Goal: Find contact information: Find contact information

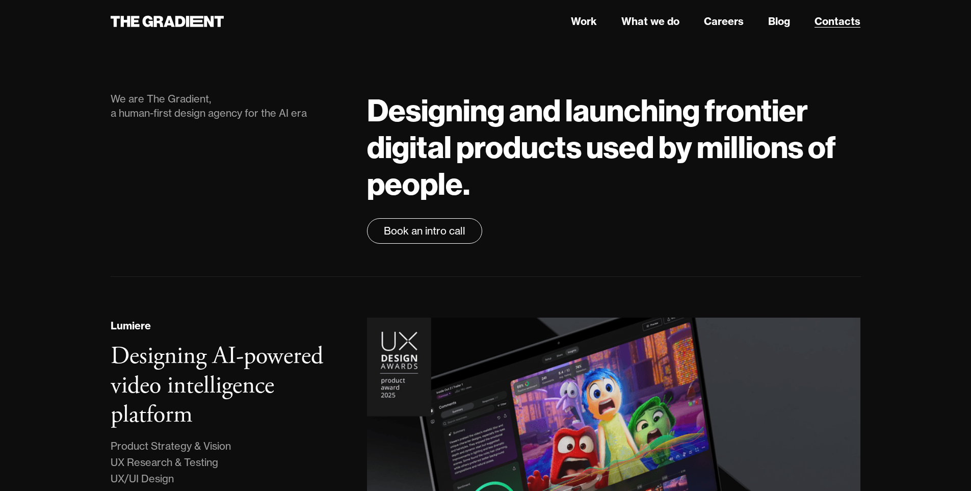
click at [839, 19] on link "Contacts" at bounding box center [838, 21] width 46 height 15
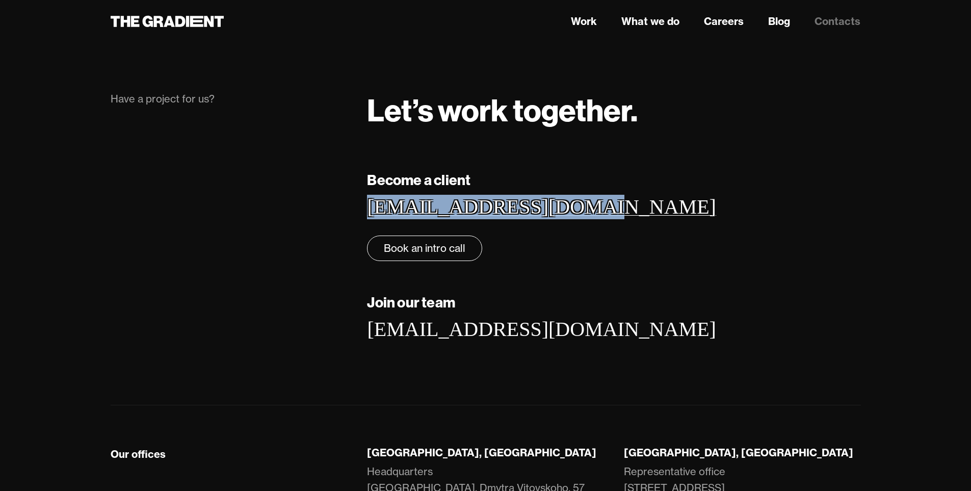
drag, startPoint x: 566, startPoint y: 235, endPoint x: 368, endPoint y: 236, distance: 198.3
click at [368, 236] on div "Become a client hello@thegradient.com ‍ Book an intro call" at bounding box center [614, 215] width 494 height 92
copy link "[EMAIL_ADDRESS][DOMAIN_NAME]"
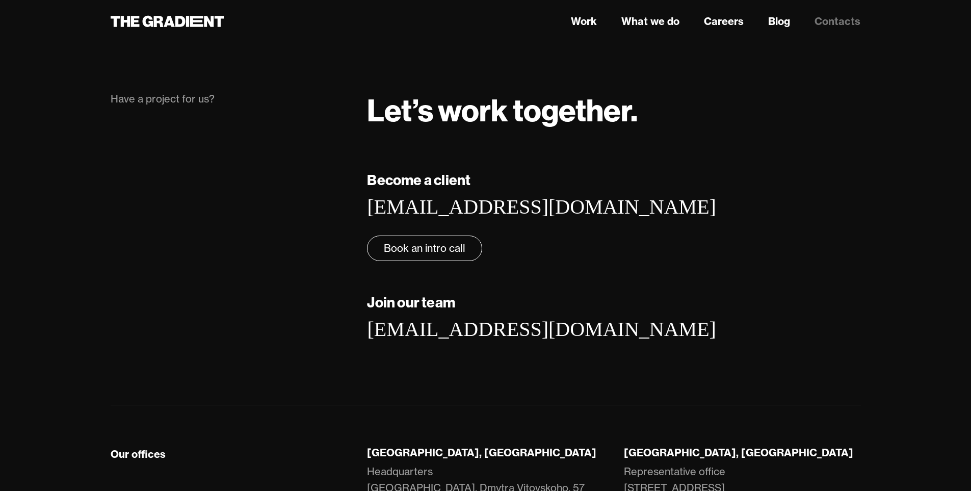
click at [577, 191] on h5 "Become a client" at bounding box center [614, 179] width 494 height 21
